Goal: Ask a question: Seek information or help from site administrators or community

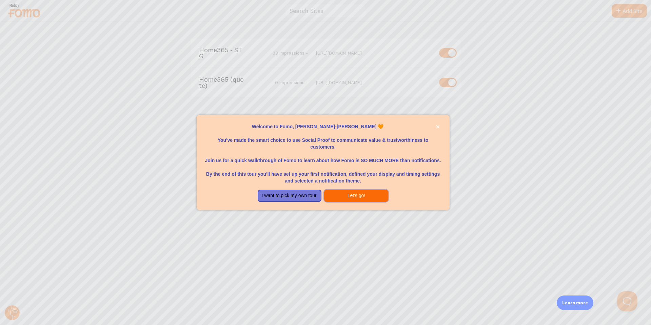
click at [353, 196] on button "Let's go!" at bounding box center [356, 195] width 64 height 12
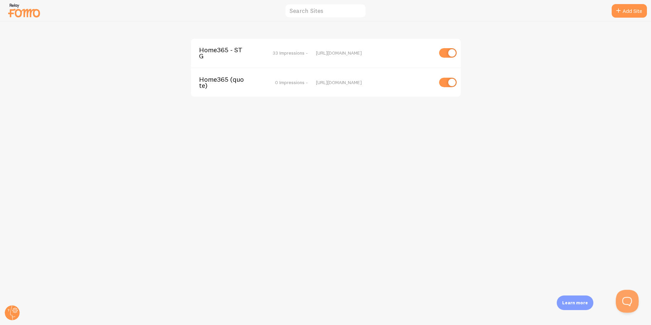
click at [624, 299] on button "Open Beacon popover" at bounding box center [626, 299] width 20 height 20
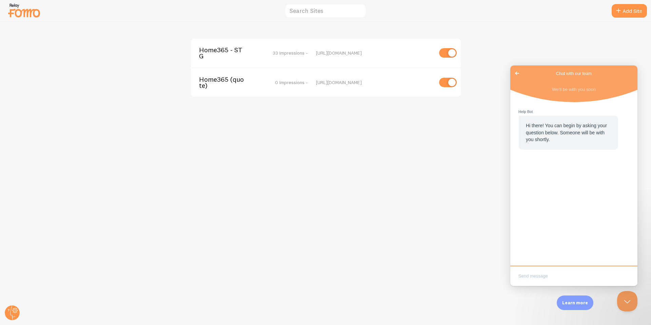
click at [513, 72] on span "Go back" at bounding box center [517, 73] width 8 height 8
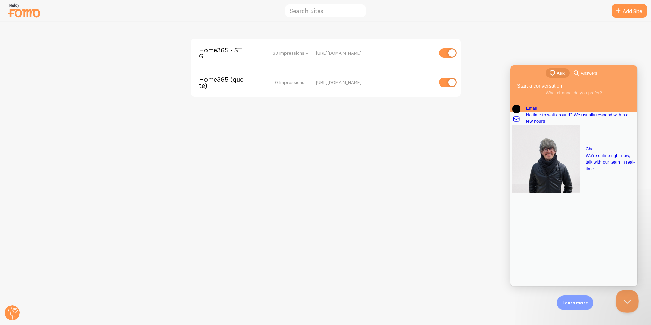
click at [620, 306] on button "Close Beacon popover" at bounding box center [626, 299] width 20 height 20
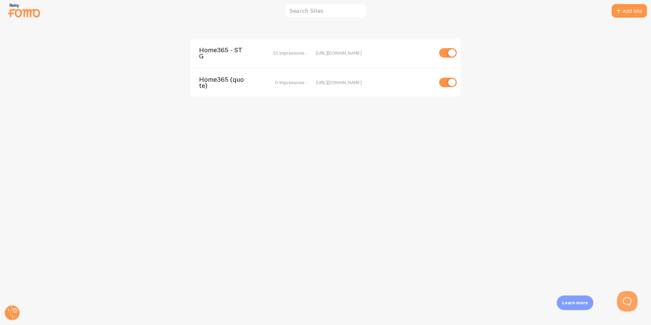
click at [244, 50] on span "Home365 - STG" at bounding box center [226, 53] width 55 height 13
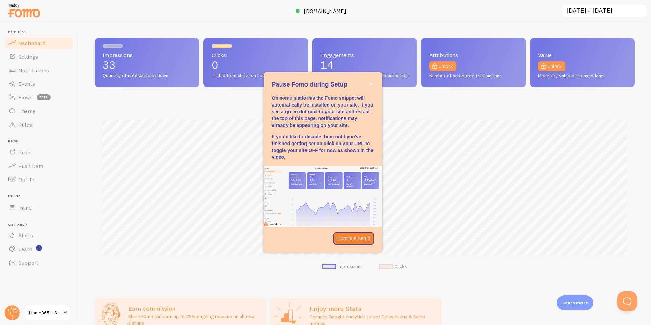
scroll to position [178, 540]
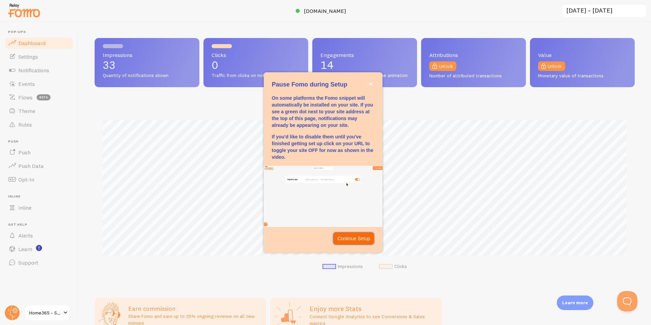
click at [353, 239] on p "Continue Setup" at bounding box center [353, 238] width 33 height 7
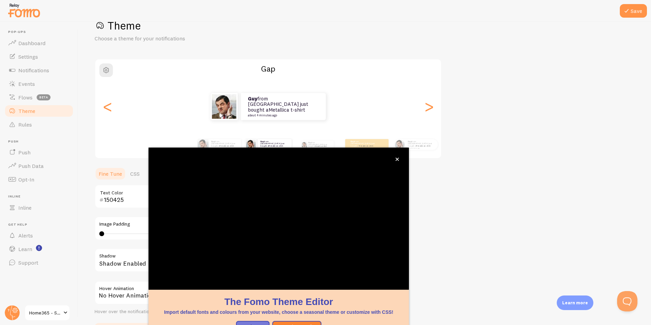
scroll to position [20, 0]
click at [395, 159] on button "close," at bounding box center [397, 159] width 7 height 7
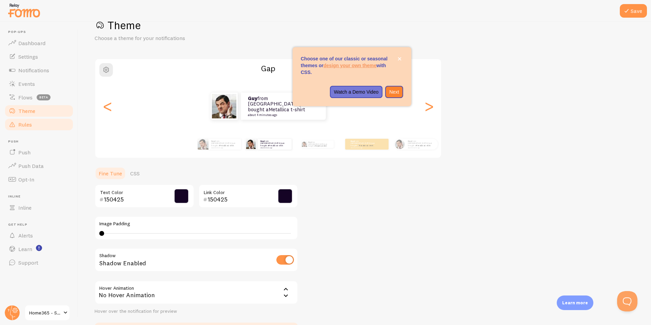
click at [28, 121] on span "Rules" at bounding box center [25, 124] width 14 height 7
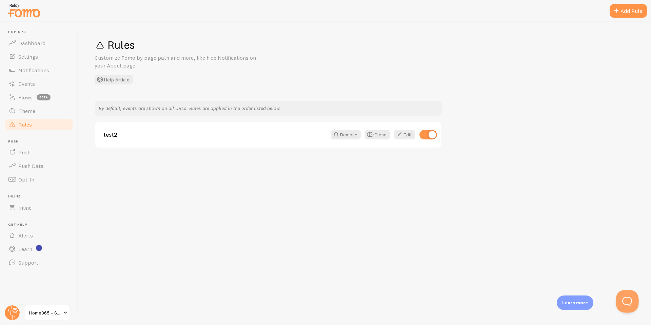
click at [622, 298] on button "Open Beacon popover" at bounding box center [626, 299] width 20 height 20
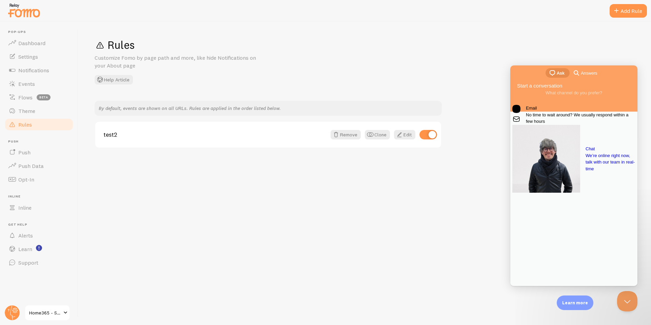
click at [560, 125] on link "Email No time to wait around? We usually respond within a few hours" at bounding box center [573, 115] width 123 height 20
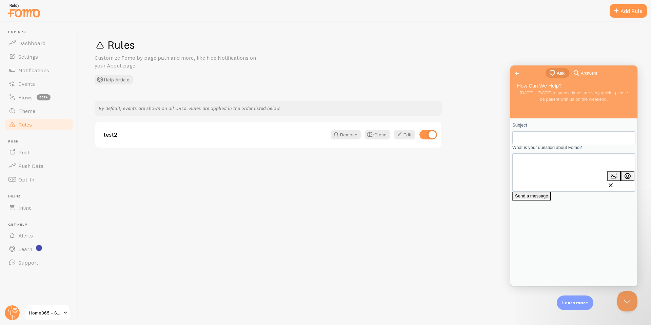
click at [547, 139] on input "Subject" at bounding box center [548, 138] width 60 height 12
type input "creating a rule for showing fomo"
click at [548, 177] on textarea "What is your question about Fomo?" at bounding box center [574, 166] width 122 height 25
type textarea "Hi, I am triing to create a rule in =your system that show spasific temapl"
drag, startPoint x: 592, startPoint y: 173, endPoint x: 522, endPoint y: 167, distance: 70.4
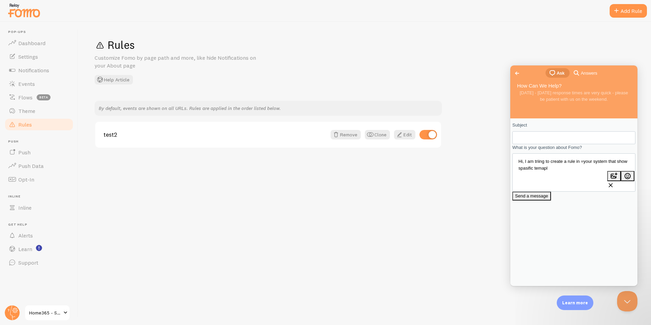
click at [522, 167] on textarea "Hi, I am triing to create a rule in =your system that show spasific temapl" at bounding box center [574, 166] width 122 height 25
paste textarea "Hi, I am trying to create a rule in =your system that shows a specific template…"
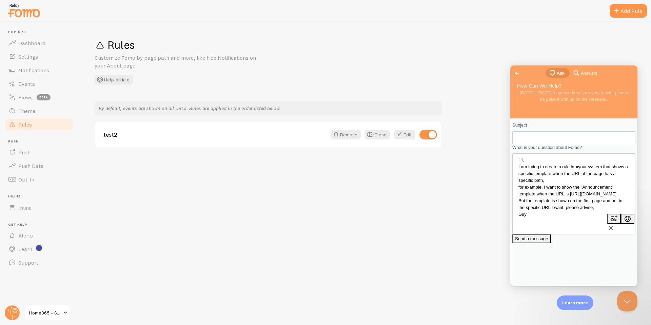
type textarea "Hi, I am trying to create a rule in =your system that shows a specific template…"
click at [548, 241] on span "Send a message" at bounding box center [531, 238] width 33 height 5
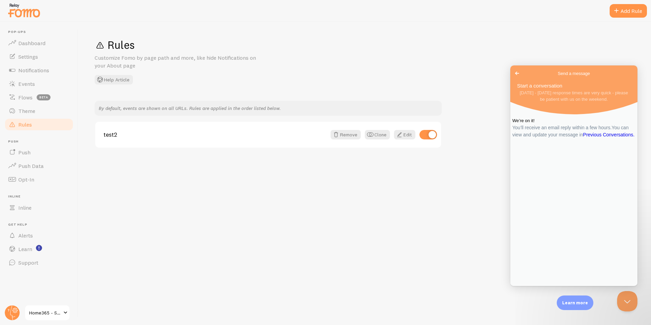
click at [517, 75] on span "Go back" at bounding box center [517, 73] width 8 height 8
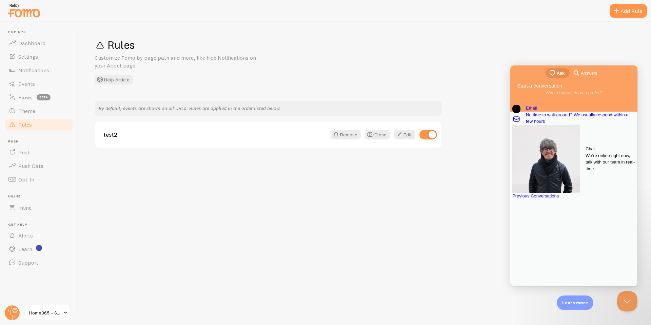
click at [585, 158] on span "We’re online right now, talk with our team in real-time" at bounding box center [610, 162] width 50 height 20
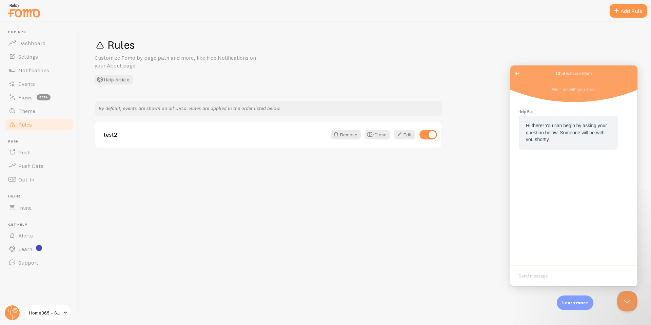
click at [556, 272] on textarea "Write chat message" at bounding box center [573, 276] width 124 height 16
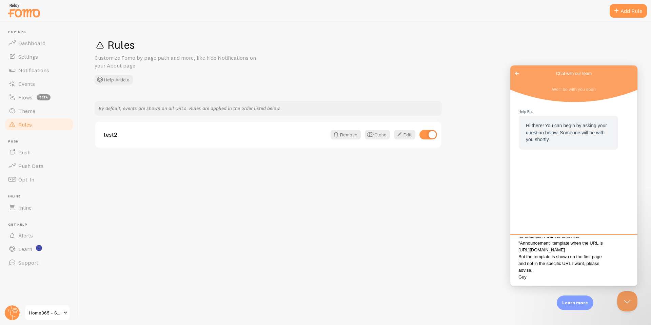
scroll to position [56, 0]
drag, startPoint x: 530, startPoint y: 282, endPoint x: 520, endPoint y: 280, distance: 10.1
click at [520, 280] on textarea "Hi, I am trying to create a rule in =your system that shows a specific template…" at bounding box center [573, 260] width 124 height 47
type textarea "Hi, I am trying to create a rule in =your system that shows a specific template…"
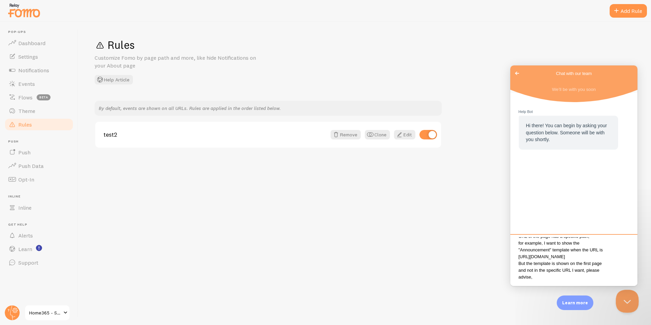
click at [629, 295] on button "Close Beacon popover" at bounding box center [626, 299] width 20 height 20
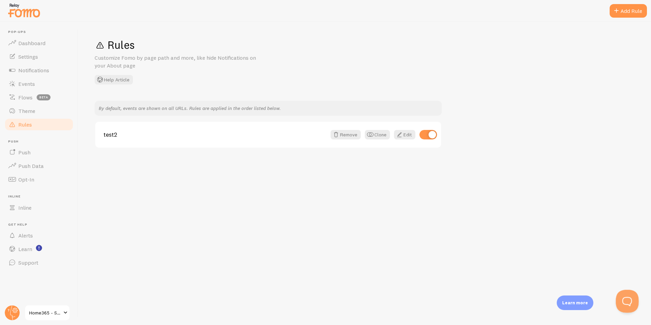
click at [633, 300] on button "Open Beacon popover" at bounding box center [626, 299] width 20 height 20
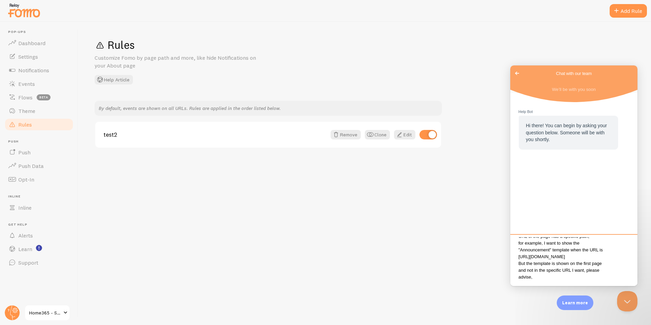
click at [574, 281] on textarea "Hi, I am trying to create a rule in =your system that shows a specific template…" at bounding box center [573, 260] width 124 height 47
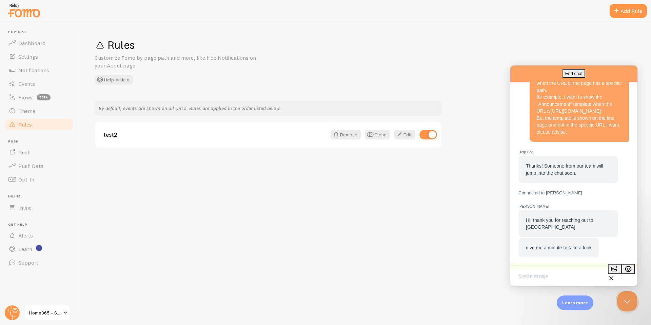
scroll to position [107, 0]
type textarea "I have a rule but it do not work"
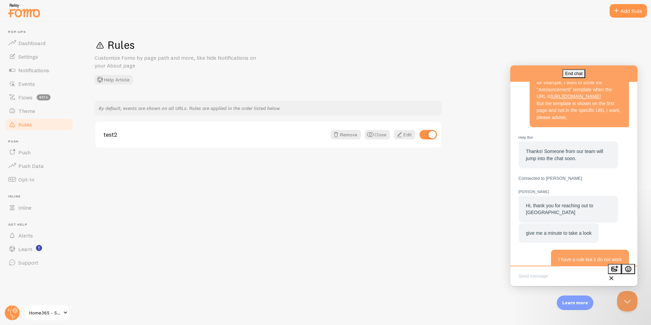
scroll to position [134, 0]
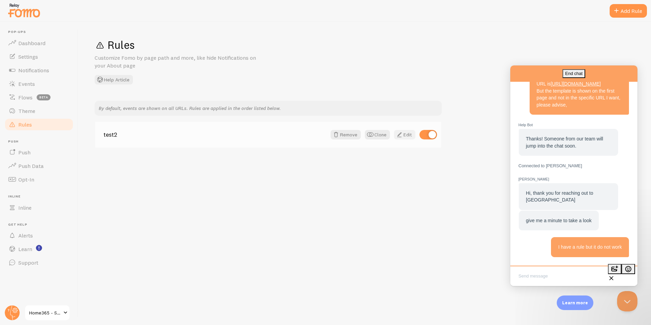
click at [403, 136] on link "Edit" at bounding box center [404, 134] width 21 height 9
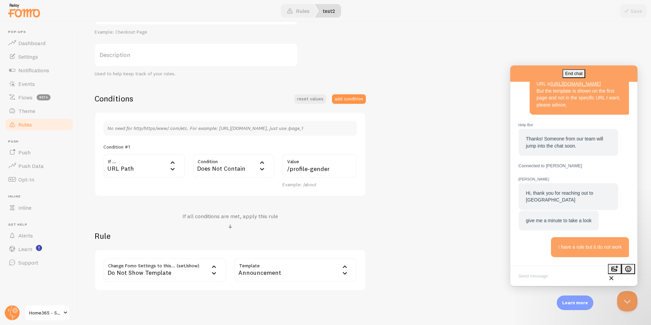
scroll to position [125, 0]
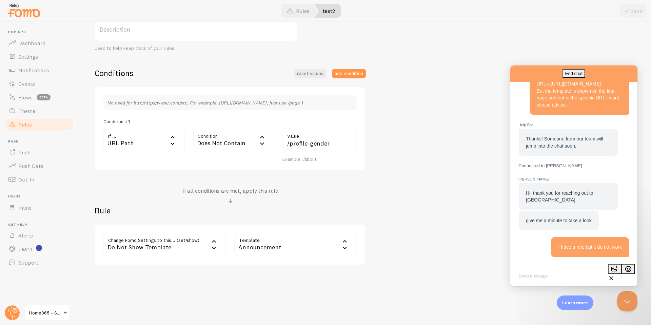
click at [219, 137] on div "Does Not Contain" at bounding box center [233, 140] width 81 height 24
click at [237, 193] on li "Contains" at bounding box center [234, 197] width 80 height 12
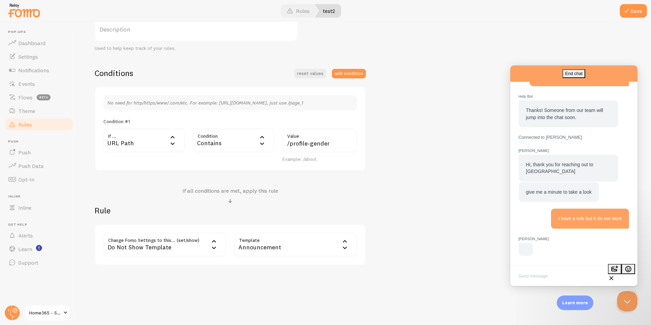
click at [195, 242] on div "Do Not Show Template" at bounding box center [164, 245] width 123 height 24
click at [160, 294] on li "Only Show Template" at bounding box center [164, 290] width 121 height 12
click at [306, 238] on label "Template" at bounding box center [295, 245] width 123 height 24
click at [280, 292] on li "Announcement" at bounding box center [295, 290] width 121 height 12
click at [635, 2] on div at bounding box center [325, 11] width 651 height 22
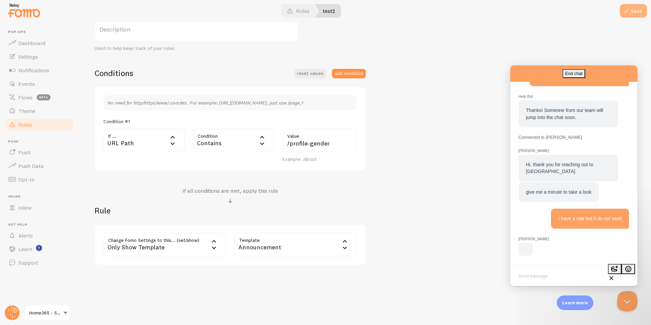
click at [632, 10] on button "Save" at bounding box center [633, 11] width 27 height 14
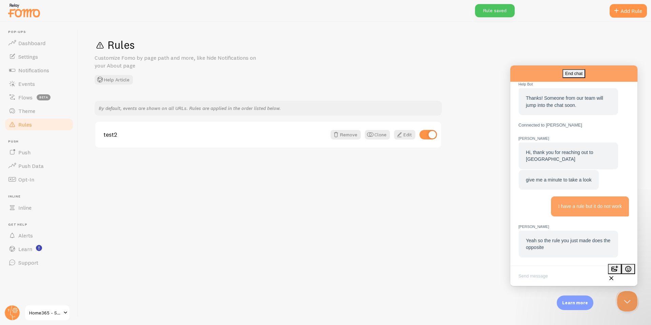
scroll to position [195, 0]
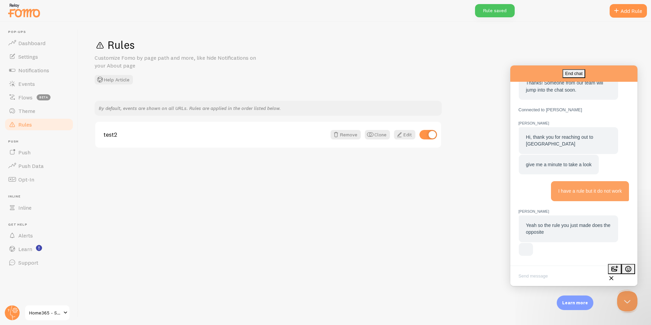
click at [555, 274] on textarea "Write chat message" at bounding box center [573, 276] width 124 height 16
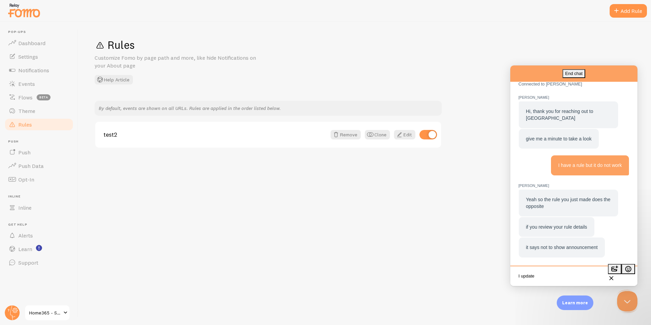
scroll to position [216, 0]
type textarea "I update it, is this ok ?"
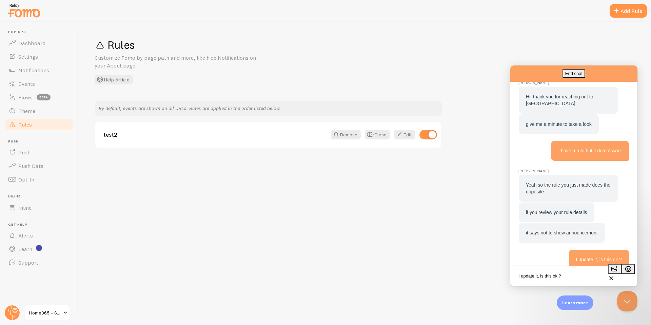
scroll to position [243, 0]
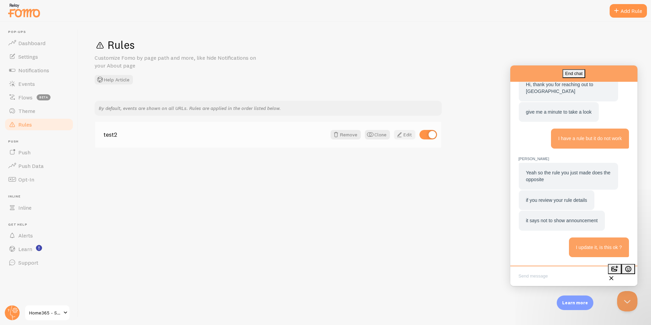
click at [412, 134] on link "Edit" at bounding box center [404, 134] width 21 height 9
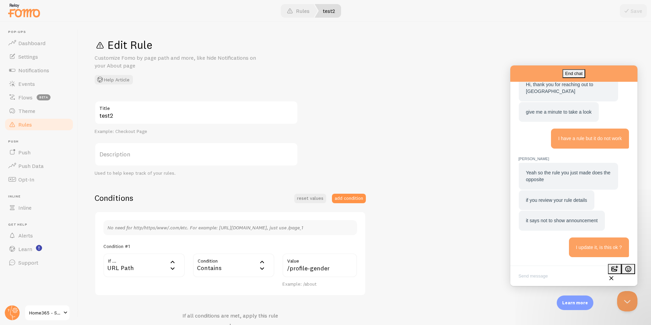
click at [551, 271] on textarea "Write chat message" at bounding box center [573, 276] width 124 height 16
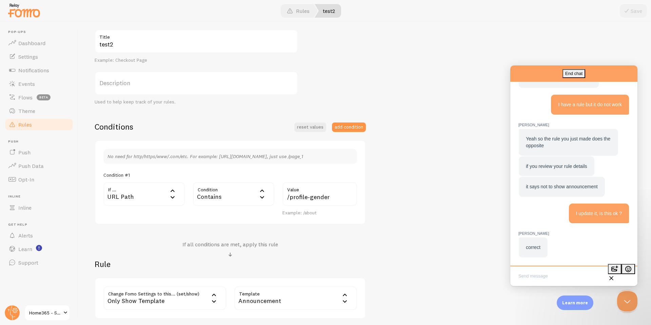
scroll to position [297, 0]
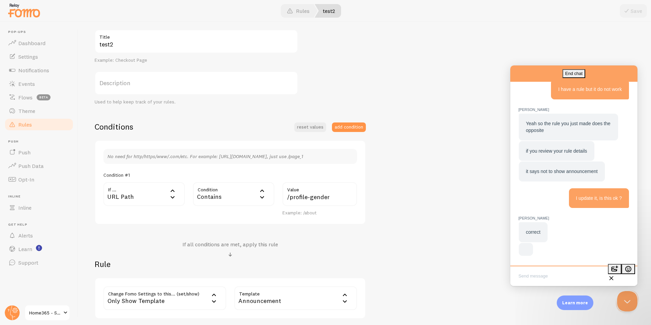
click at [559, 274] on textarea "Write chat message" at bounding box center [573, 276] width 124 height 16
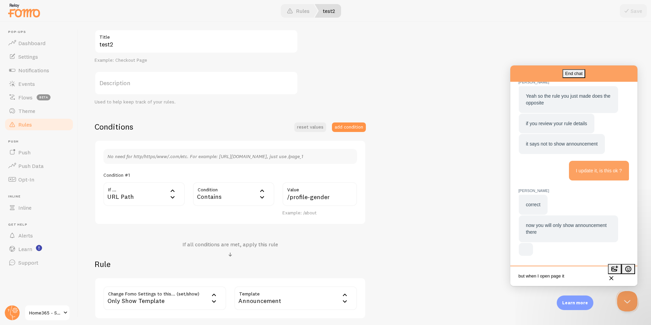
scroll to position [358, 0]
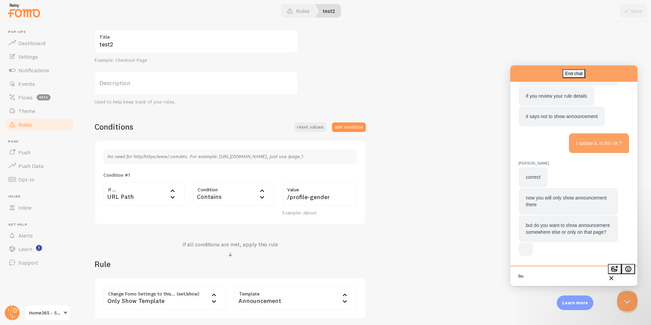
type textarea "b"
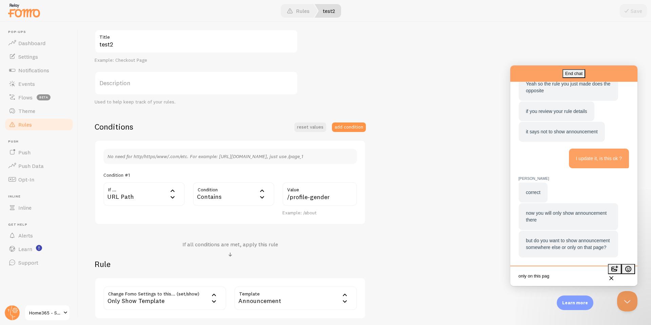
type textarea "only on this page"
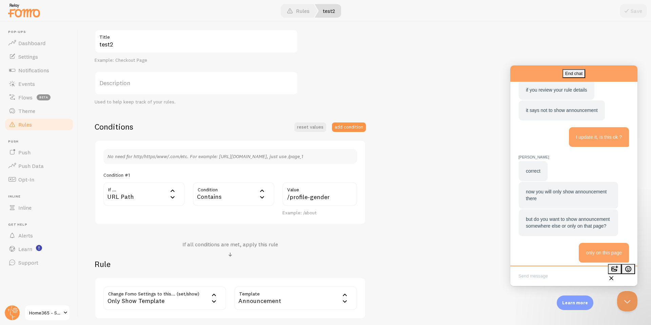
scroll to position [365, 0]
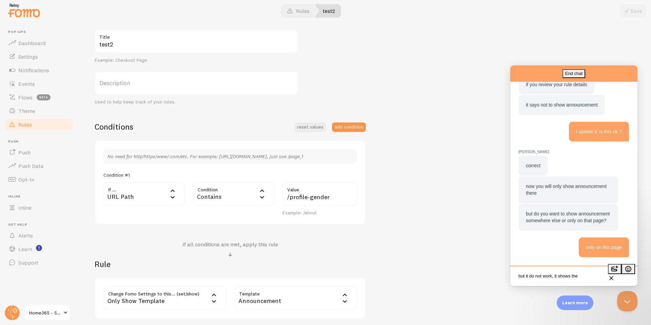
click at [542, 213] on span "but do you want to show announcement somewhere else or only on that page?" at bounding box center [568, 217] width 84 height 13
copy span "announcement"
click at [582, 275] on textarea "but it do not work, it shows the" at bounding box center [573, 276] width 124 height 16
paste textarea "announcement"
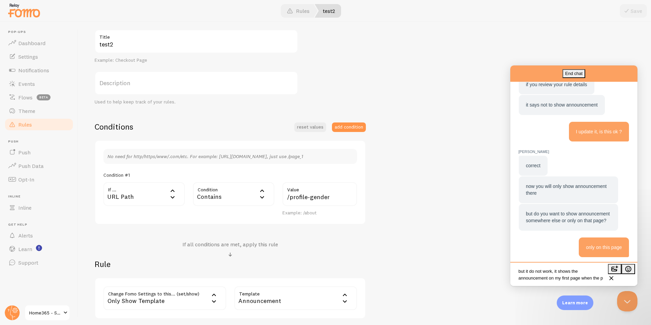
scroll to position [4, 0]
type textarea "but it do not work, it shows the announcement on my first page when the path is…"
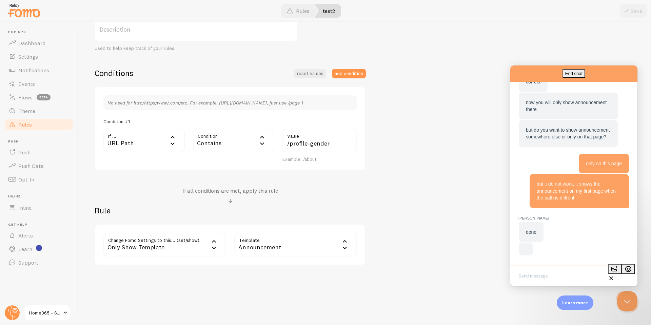
scroll to position [454, 0]
click at [550, 274] on textarea "Write chat message" at bounding box center [573, 276] width 124 height 16
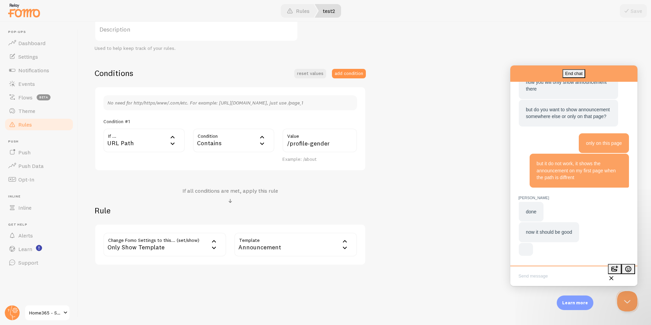
scroll to position [474, 0]
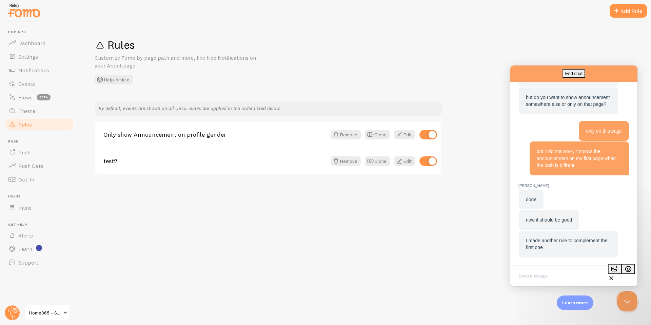
scroll to position [481, 0]
click at [552, 278] on textarea "Write chat message" at bounding box center [573, 276] width 124 height 16
click at [408, 137] on link "Edit" at bounding box center [404, 134] width 21 height 9
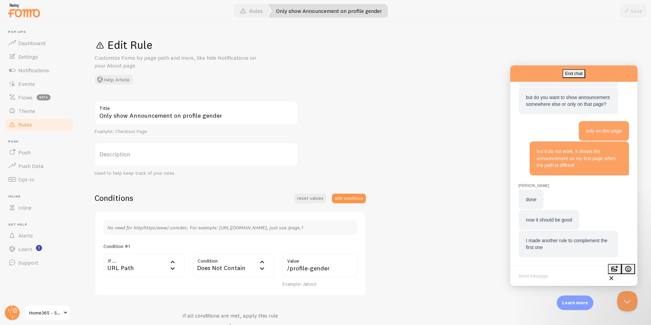
click at [546, 273] on textarea "Write chat message" at bounding box center [573, 276] width 124 height 16
click at [540, 277] on textarea "not working I just" at bounding box center [573, 276] width 124 height 16
click at [542, 277] on textarea "not working I just" at bounding box center [573, 276] width 124 height 16
click at [564, 279] on textarea "not working, I just" at bounding box center [573, 276] width 124 height 16
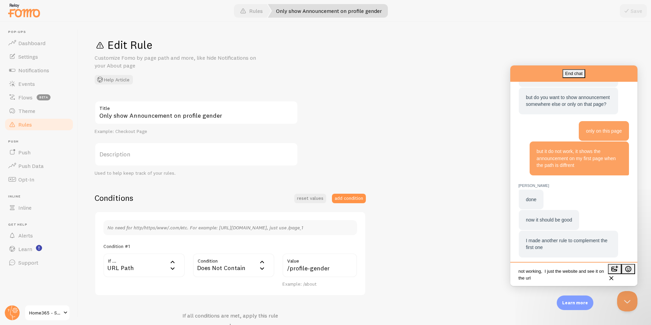
paste textarea "[URL][DOMAIN_NAME]"
type textarea "not working, I just the website and see it on the url [URL][DOMAIN_NAME]"
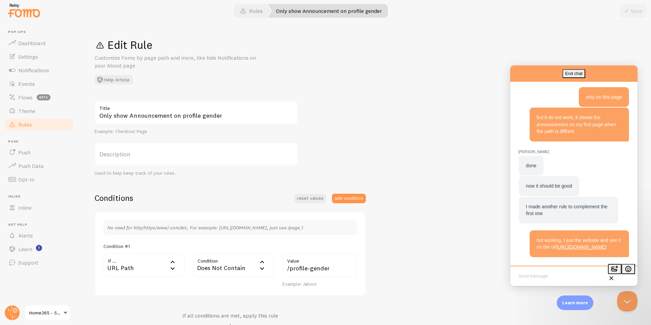
click at [618, 274] on button "image-plus" at bounding box center [615, 269] width 14 height 10
type input "C:\fakepath\Untitledeeeeee.png"
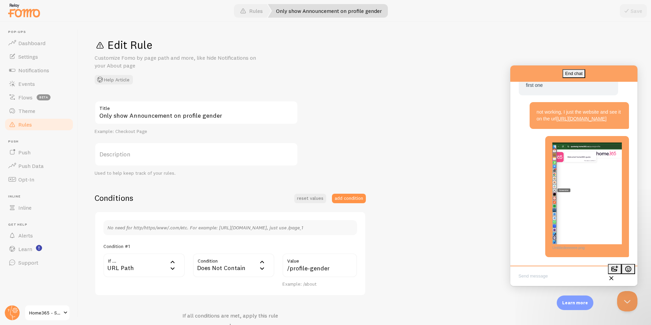
scroll to position [628, 0]
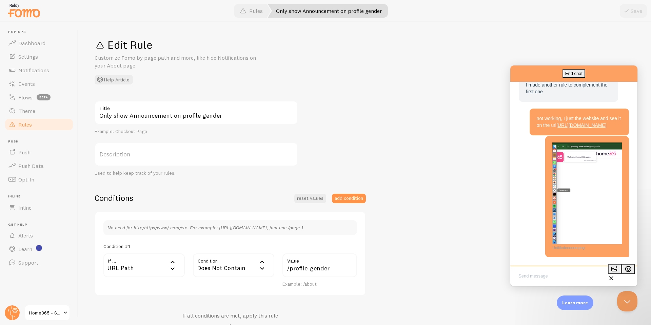
click at [551, 280] on textarea "Write chat message" at bounding box center [573, 276] width 124 height 16
drag, startPoint x: 592, startPoint y: 146, endPoint x: 532, endPoint y: 141, distance: 59.9
click at [532, 135] on div "not working, I just the website and see it on the url [URL][DOMAIN_NAME]" at bounding box center [578, 121] width 99 height 27
copy link "[URL][DOMAIN_NAME]"
click at [553, 281] on textarea "Write chat message" at bounding box center [573, 276] width 124 height 16
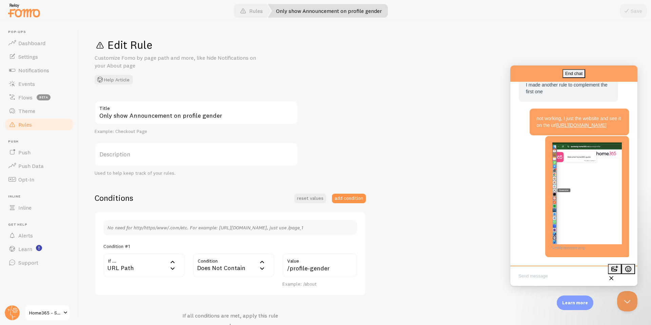
paste textarea "[URL][DOMAIN_NAME]"
drag, startPoint x: 580, startPoint y: 274, endPoint x: 584, endPoint y: 280, distance: 7.6
click at [584, 280] on textarea "[URL][DOMAIN_NAME]" at bounding box center [573, 275] width 124 height 20
paste textarea "profile"
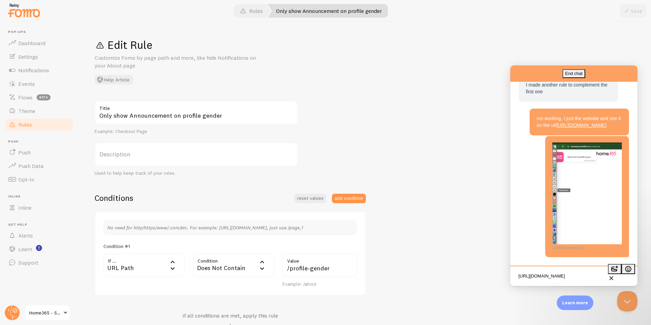
click at [519, 274] on textarea "[URL][DOMAIN_NAME]" at bounding box center [573, 276] width 124 height 16
type textarea "the URL is [URL][DOMAIN_NAME]"
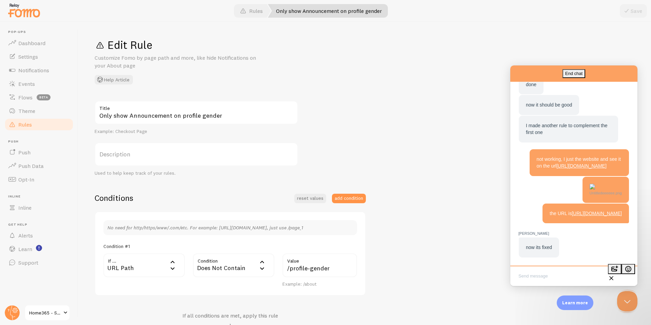
scroll to position [697, 0]
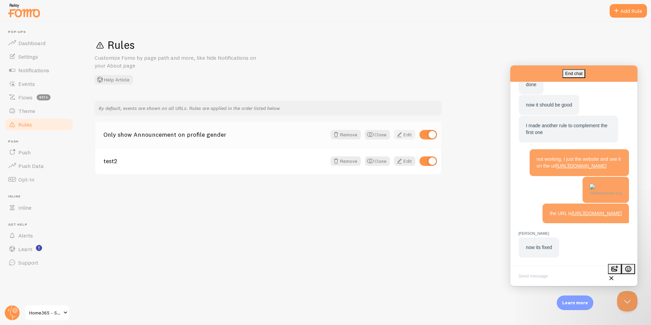
click at [406, 137] on link "Edit" at bounding box center [404, 134] width 21 height 9
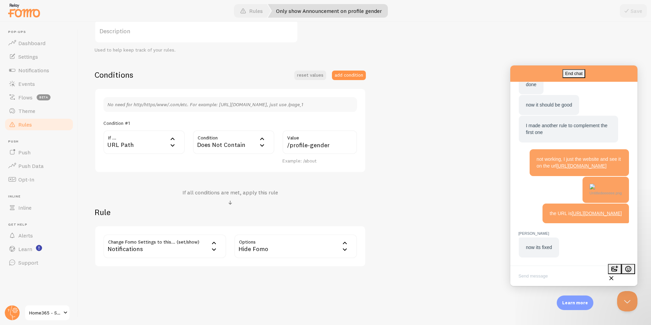
scroll to position [125, 0]
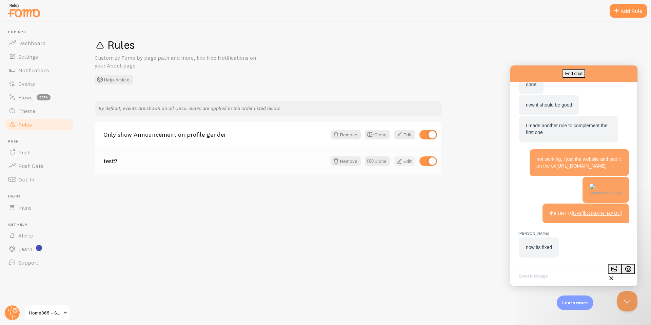
click at [404, 163] on link "Edit" at bounding box center [404, 160] width 21 height 9
click at [543, 273] on textarea "Write chat message" at bounding box center [573, 276] width 124 height 16
type textarea "c"
click at [400, 161] on span at bounding box center [399, 161] width 8 height 8
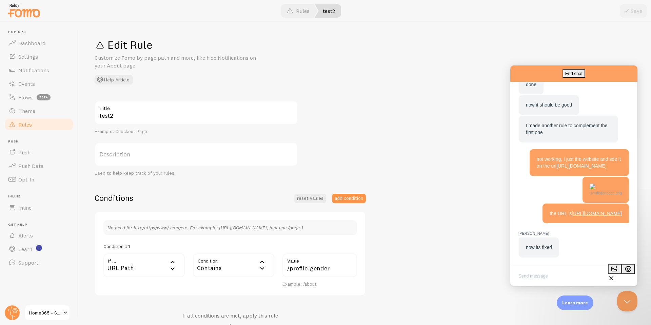
scroll to position [125, 0]
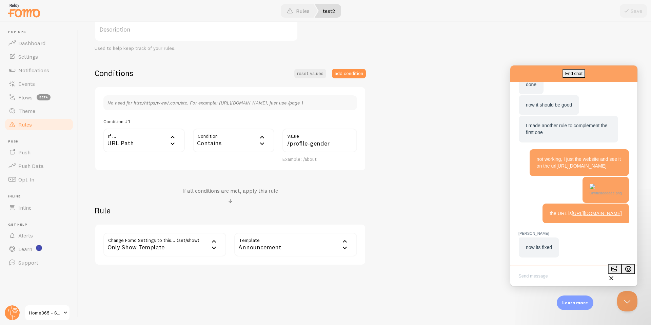
click at [561, 276] on textarea "Write chat message" at bounding box center [573, 276] width 124 height 16
type textarea "now it's not showing at all, not even on the page I need"
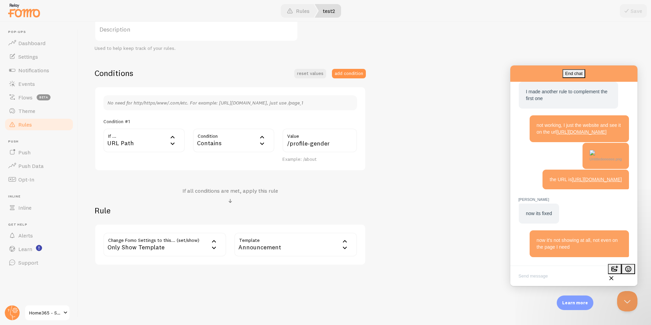
click at [397, 199] on div "test2 Title Example: Checkout Page Description Used to help keep track of your …" at bounding box center [365, 120] width 540 height 289
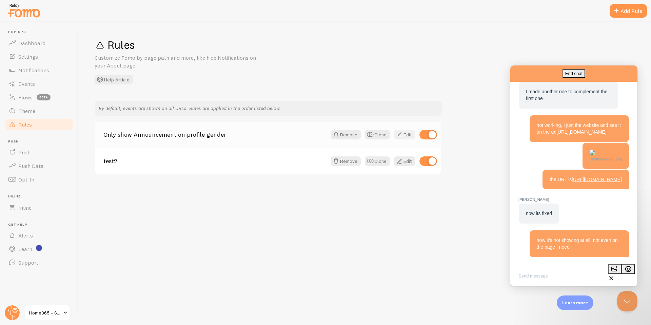
click at [405, 134] on link "Edit" at bounding box center [404, 134] width 21 height 9
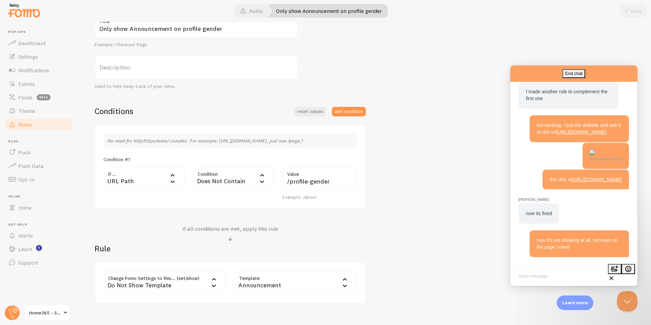
scroll to position [125, 0]
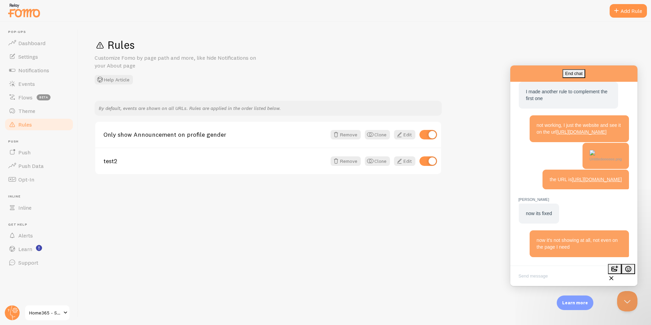
click at [549, 278] on textarea "Write chat message" at bounding box center [573, 276] width 124 height 16
click at [617, 274] on button "image-plus" at bounding box center [615, 269] width 14 height 10
type input "C:\fakepath\ereee.png"
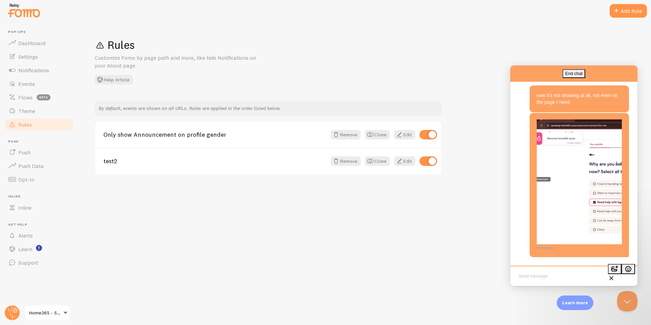
scroll to position [837, 0]
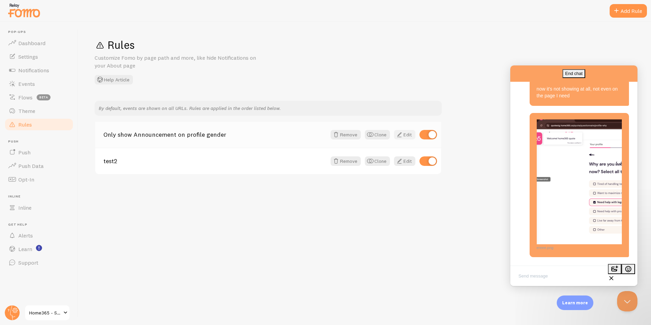
click at [405, 135] on link "Edit" at bounding box center [404, 134] width 21 height 9
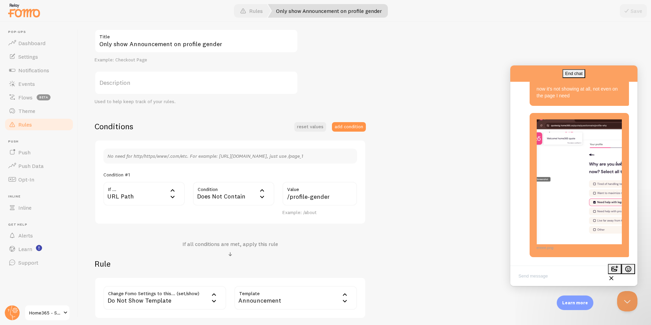
scroll to position [125, 0]
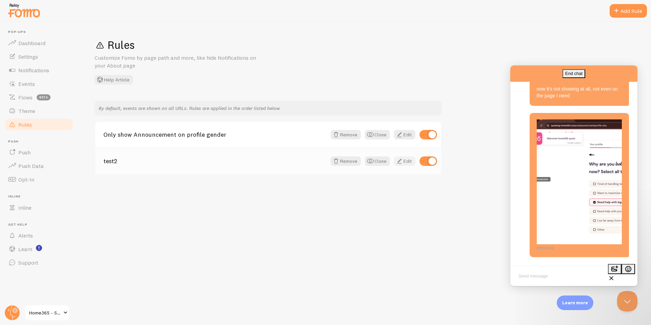
click at [406, 161] on link "Edit" at bounding box center [404, 160] width 21 height 9
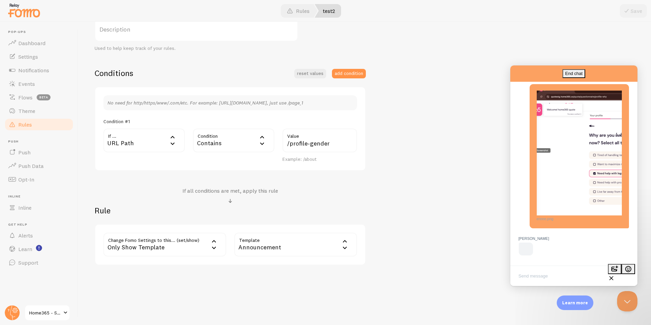
scroll to position [870, 0]
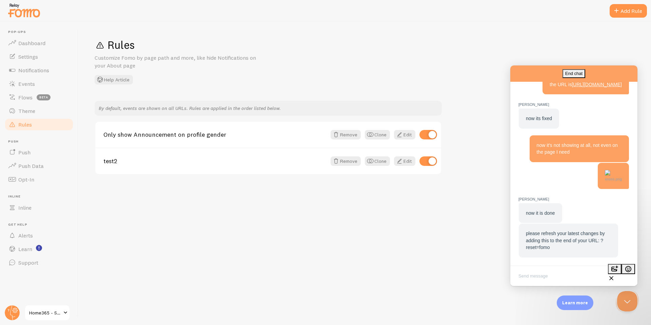
scroll to position [918, 0]
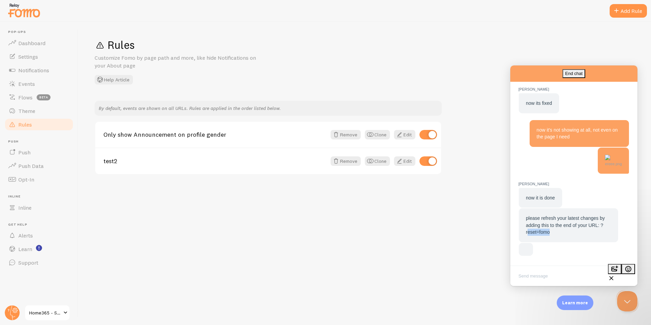
drag, startPoint x: 527, startPoint y: 228, endPoint x: 562, endPoint y: 228, distance: 35.6
click at [562, 228] on div "please refresh your latest changes by adding this to the end of your URL: ?rese…" at bounding box center [568, 225] width 85 height 21
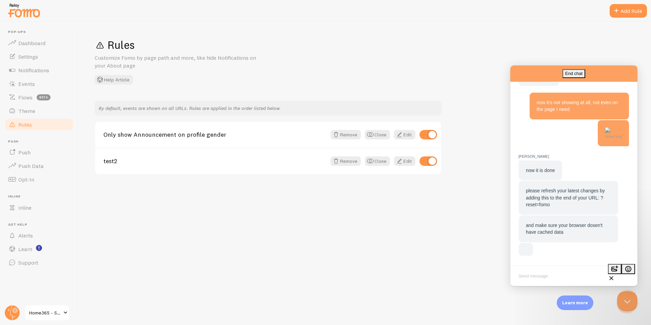
click at [523, 228] on div "and make sure your browser dosen't have cached data" at bounding box center [568, 228] width 99 height 27
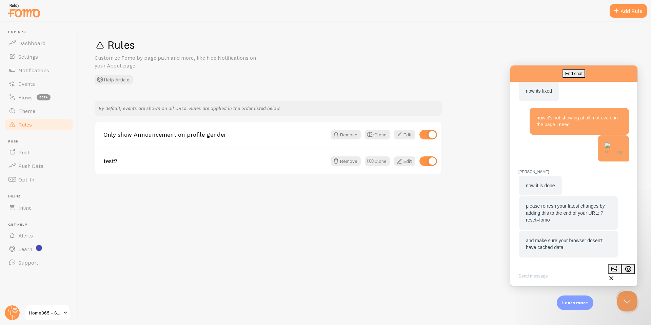
scroll to position [926, 0]
drag, startPoint x: 525, startPoint y: 219, endPoint x: 555, endPoint y: 219, distance: 29.8
click at [555, 219] on div "please refresh your latest changes by adding this to the end of your URL: ?rese…" at bounding box center [568, 212] width 85 height 21
copy span "reset=fomo"
click at [567, 277] on textarea "Write chat message" at bounding box center [573, 276] width 124 height 16
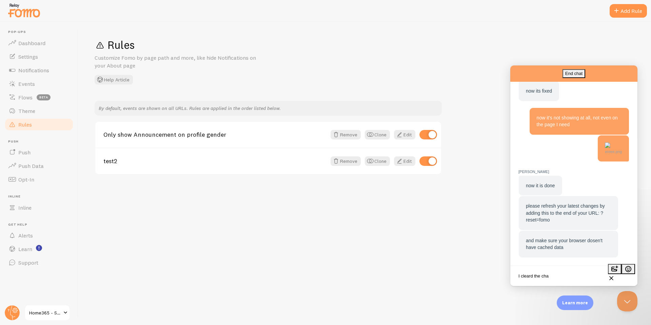
click at [540, 246] on span "and make sure your browser dosen't have cached data" at bounding box center [564, 244] width 77 height 13
copy span "cached"
click at [547, 273] on textarea "I cleard the cha" at bounding box center [573, 276] width 124 height 16
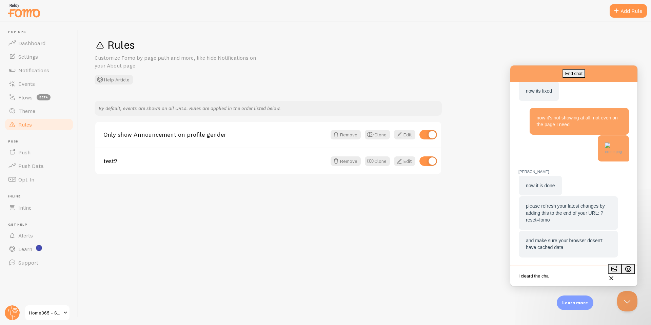
paste textarea "ached"
type textarea "I cleard the cache an d reset it do not show at all"
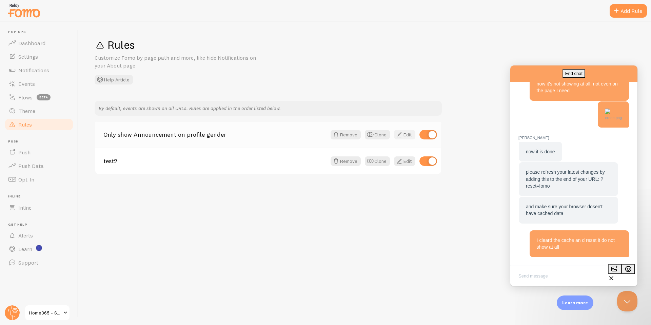
click at [400, 136] on span at bounding box center [399, 134] width 8 height 8
click at [402, 161] on span at bounding box center [399, 161] width 8 height 8
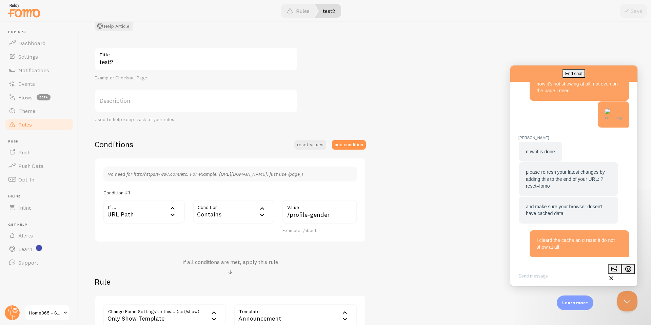
scroll to position [125, 0]
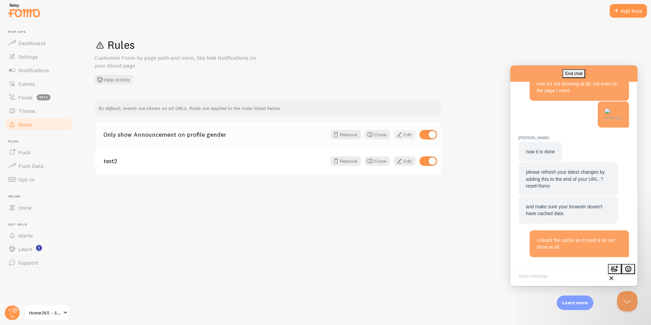
click at [406, 135] on link "Edit" at bounding box center [404, 134] width 21 height 9
click at [540, 276] on textarea "Write chat message" at bounding box center [573, 276] width 124 height 16
type textarea "it do not work, sometimes it shown on diffrent pages and somtimes not at all"
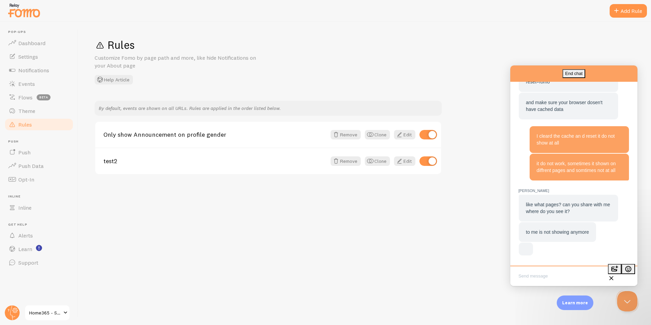
scroll to position [747, 0]
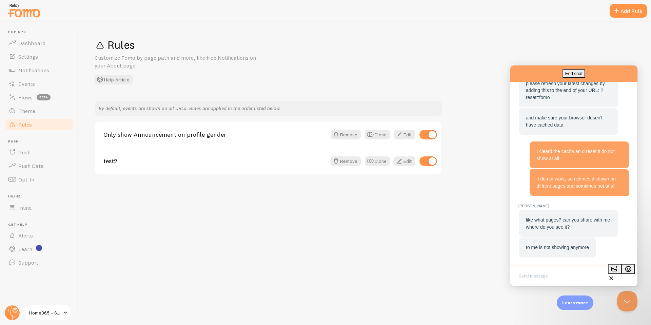
click at [560, 280] on textarea "Write chat message" at bounding box center [573, 276] width 124 height 16
paste textarea "announcement"
paste textarea "quote/questionnaire/profile-gender"
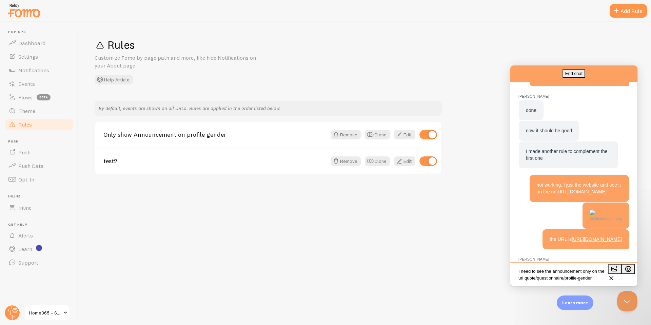
scroll to position [552, 0]
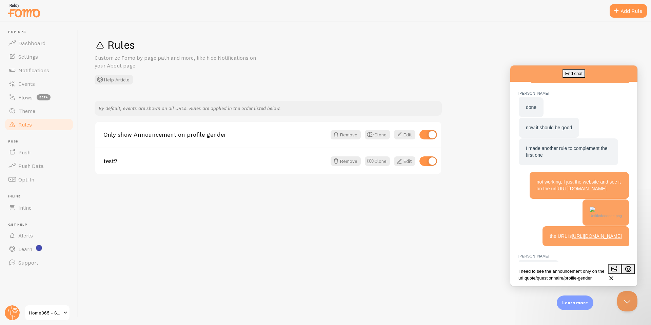
drag, startPoint x: 533, startPoint y: 218, endPoint x: 602, endPoint y: 215, distance: 69.2
click at [602, 199] on div "not working, I just the website and see it on the url [URL][DOMAIN_NAME]" at bounding box center [578, 185] width 99 height 27
copy link "[URL][DOMAIN_NAME]"
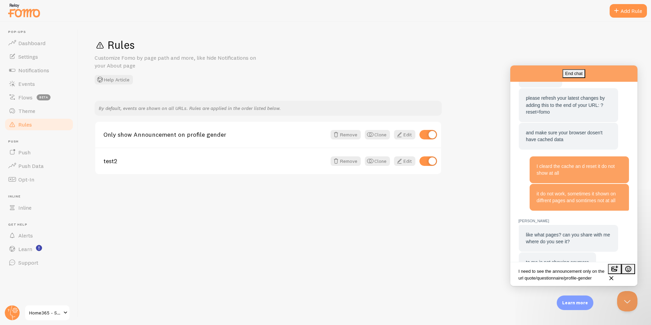
scroll to position [1048, 0]
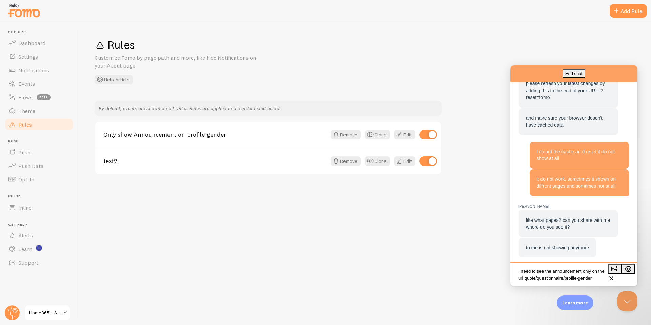
click at [533, 278] on textarea "I need to see the announcement only on the url quote/questionnaire/profile-gend…" at bounding box center [573, 275] width 124 height 20
paste textarea "[URL][DOMAIN_NAME]"
type textarea "I need to see the announcement only on the url [URL][DOMAIN_NAME]"
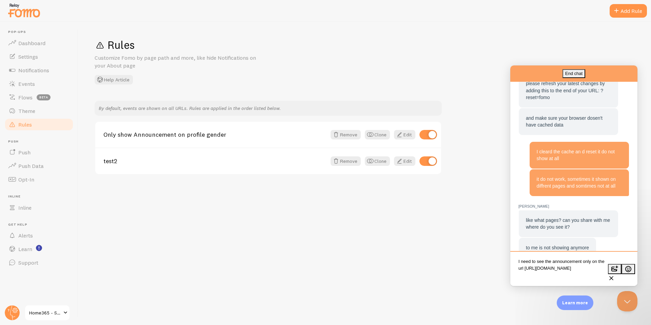
click at [583, 280] on textarea "I need to see the announcement only on the url [URL][DOMAIN_NAME]" at bounding box center [573, 269] width 124 height 31
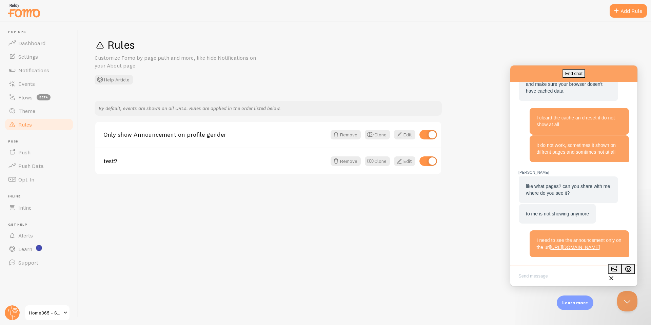
scroll to position [1096, 0]
paste textarea "[URL][DOMAIN_NAME]"
type textarea "you can go on the url [URL][DOMAIN_NAME] and test it your self"
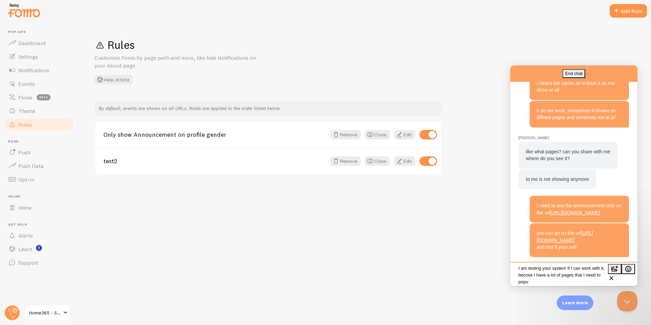
scroll to position [3, 0]
paste textarea "announcement"
click at [550, 271] on textarea "I am testing your system to see if I can work with it, becose I have a lot of p…" at bounding box center [573, 271] width 124 height 25
click at [593, 269] on textarea "I am testing your system to see if I can work with it, becose I have a lot of p…" at bounding box center [573, 271] width 124 height 25
click at [603, 278] on textarea "I am testing your system to see if I can work with it, becose I have a lot of p…" at bounding box center [573, 271] width 124 height 25
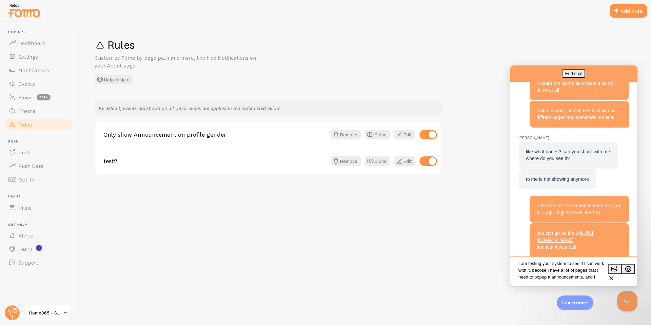
scroll to position [10, 0]
drag, startPoint x: 537, startPoint y: 280, endPoint x: 519, endPoint y: 281, distance: 18.0
click at [519, 281] on textarea "I am testing your system to see if I can work with it, becose I have a lot of p…" at bounding box center [573, 271] width 124 height 25
click at [563, 270] on textarea "I am testing your system to see if I can work with it, because I have a lot of …" at bounding box center [573, 271] width 124 height 25
drag, startPoint x: 566, startPoint y: 279, endPoint x: 551, endPoint y: 279, distance: 14.2
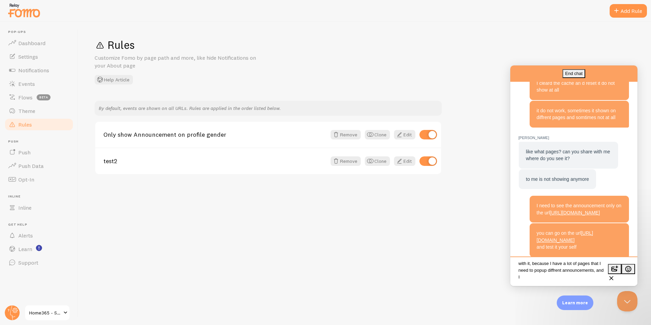
click at [551, 279] on textarea "I am testing your system to see if I can work with it, because I have a lot of …" at bounding box center [573, 271] width 124 height 25
click at [596, 277] on textarea "I am testing your system to see if I can work with it, because I have a lot of …" at bounding box center [573, 271] width 124 height 25
click at [569, 272] on textarea "I am testing your system to see if I can work with it, because I have a lot of …" at bounding box center [573, 271] width 124 height 25
click at [584, 272] on textarea "I am testing your system to see if I can work with it, because I have a lot of …" at bounding box center [573, 271] width 124 height 25
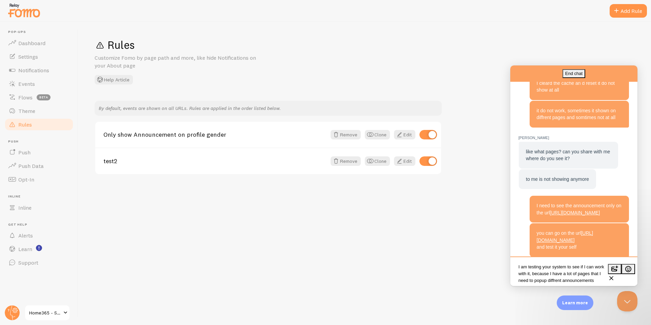
drag, startPoint x: 557, startPoint y: 277, endPoint x: 514, endPoint y: 264, distance: 45.6
click at [514, 264] on textarea "I am testing your system to see if I can work with it, because I have a lot of …" at bounding box center [573, 271] width 124 height 25
paste textarea "up diffe"
type textarea "I am testing your system to see if I can work with it, because I have a lot of …"
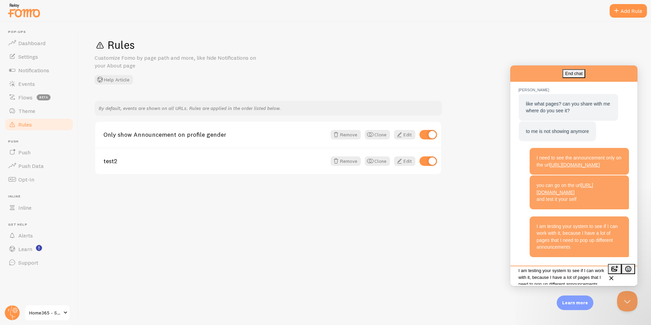
scroll to position [1178, 0]
click at [585, 276] on textarea "Write chat message" at bounding box center [573, 276] width 124 height 16
click at [540, 167] on div "I need to see the announcement only on the url [URL][DOMAIN_NAME]" at bounding box center [578, 161] width 99 height 27
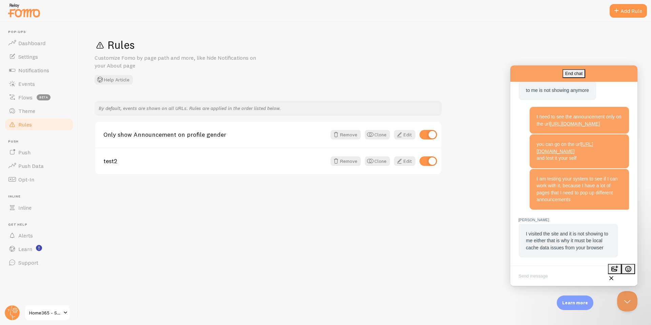
scroll to position [817, 0]
click at [570, 237] on span "I visited the site and it is not showing to me either that is why it must be lo…" at bounding box center [567, 240] width 82 height 19
click at [538, 271] on textarea "Write chat message" at bounding box center [573, 276] width 124 height 16
type textarea "ok"
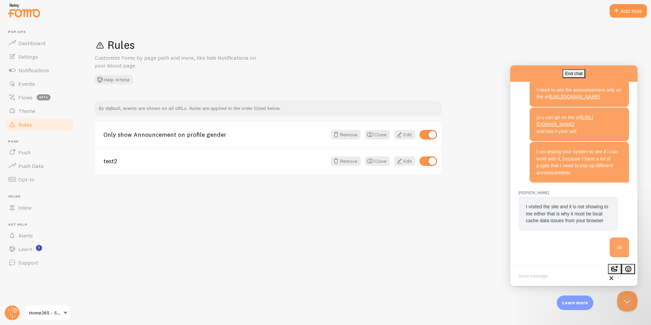
scroll to position [823, 0]
